Goal: Information Seeking & Learning: Learn about a topic

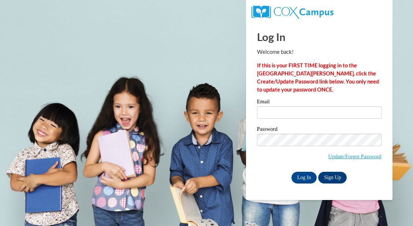
type input "[EMAIL_ADDRESS][DOMAIN_NAME]"
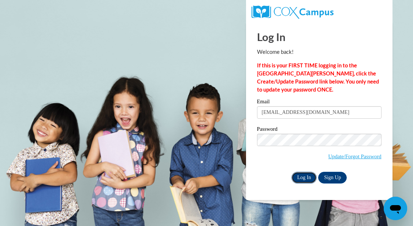
click at [309, 175] on input "Log In" at bounding box center [304, 178] width 26 height 12
click at [302, 178] on input "Log In" at bounding box center [304, 178] width 26 height 12
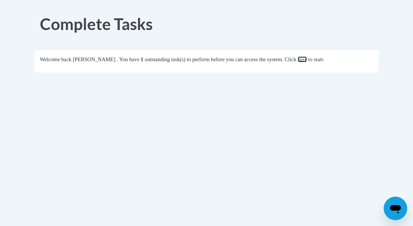
click at [307, 59] on link "here" at bounding box center [302, 59] width 9 height 6
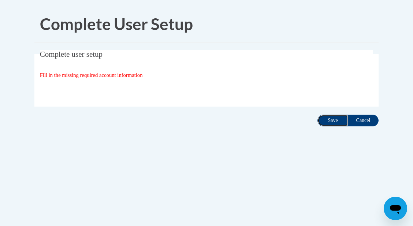
click at [335, 119] on input "Save" at bounding box center [333, 121] width 31 height 12
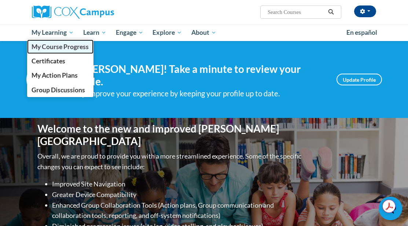
click at [48, 48] on span "My Course Progress" at bounding box center [59, 47] width 57 height 8
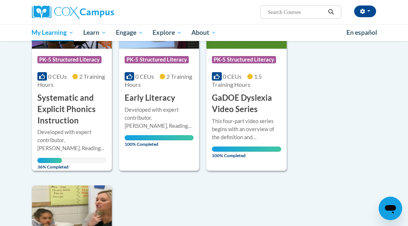
scroll to position [160, 0]
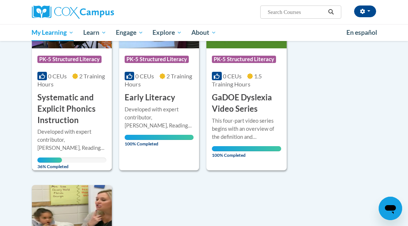
click at [64, 105] on h3 "Systematic and Explicit Phonics Instruction" at bounding box center [71, 109] width 69 height 34
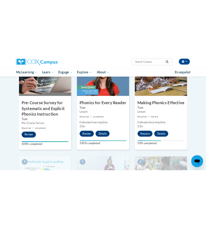
scroll to position [203, 0]
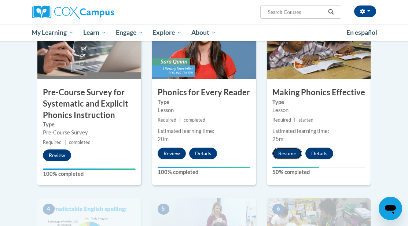
click at [286, 149] on button "Resume" at bounding box center [287, 154] width 30 height 12
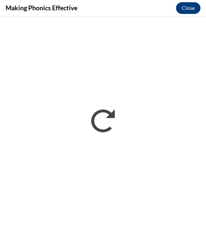
scroll to position [0, 0]
